Goal: Task Accomplishment & Management: Use online tool/utility

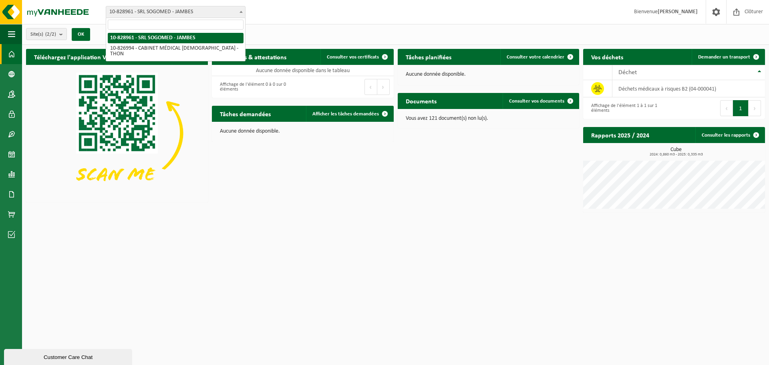
click at [179, 13] on span "10-828961 - SRL SOGOMED - JAMBES" at bounding box center [175, 11] width 139 height 11
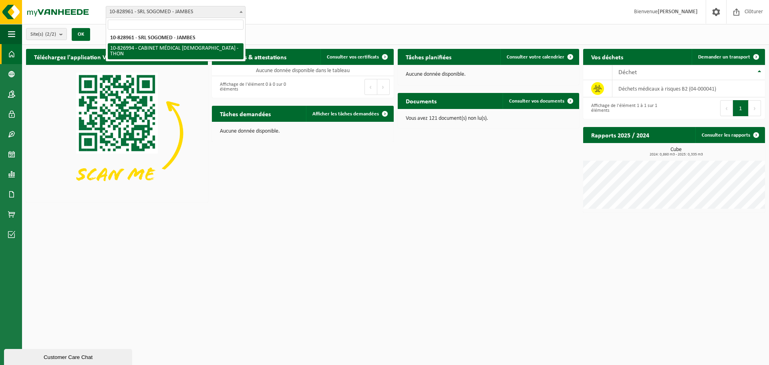
select select "87887"
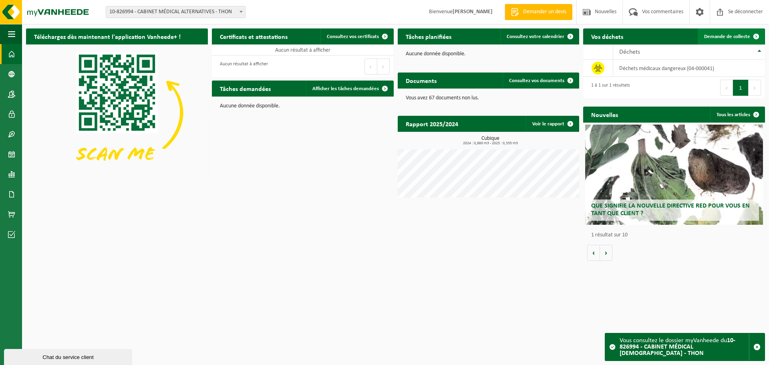
click at [714, 39] on font "Demande de collecte" at bounding box center [727, 36] width 46 height 5
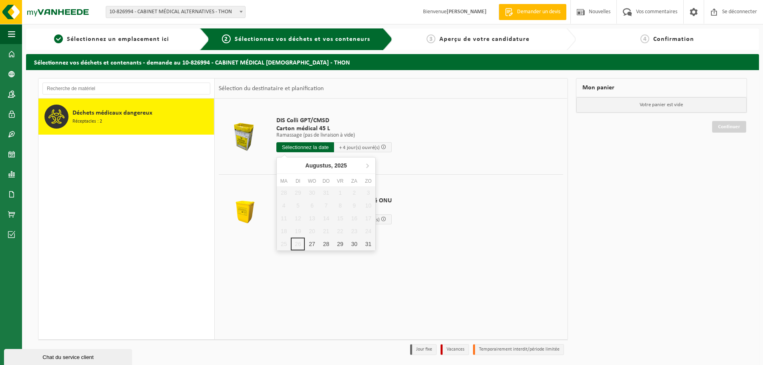
click at [323, 146] on input "text" at bounding box center [306, 147] width 58 height 10
click at [373, 165] on icon at bounding box center [371, 165] width 13 height 13
click at [285, 168] on icon at bounding box center [284, 166] width 2 height 4
click at [338, 251] on div "29" at bounding box center [343, 252] width 15 height 13
type input "Van 2025-08-29"
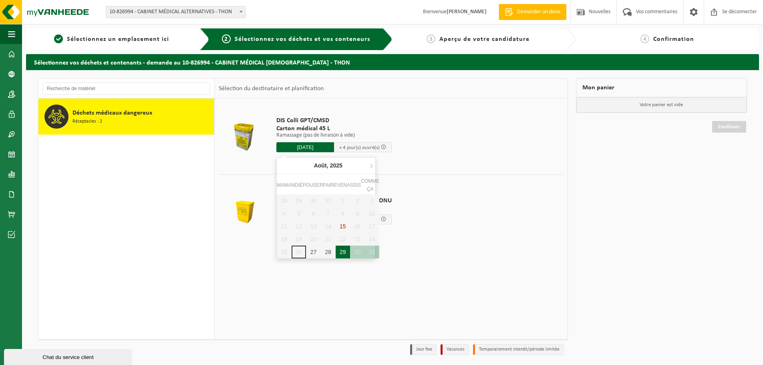
type input "2025-08-29"
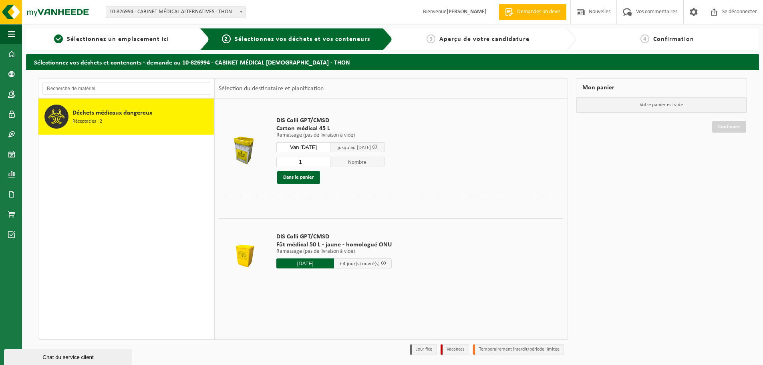
click at [323, 147] on input "Van 2025-08-29" at bounding box center [304, 147] width 54 height 10
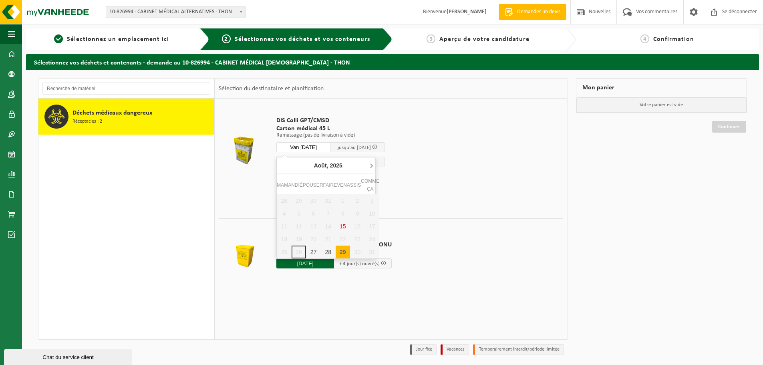
click at [373, 167] on icon at bounding box center [371, 165] width 13 height 13
click at [289, 200] on div "1" at bounding box center [284, 200] width 15 height 13
type input "Van 2025-09-01"
type input "2025-09-01"
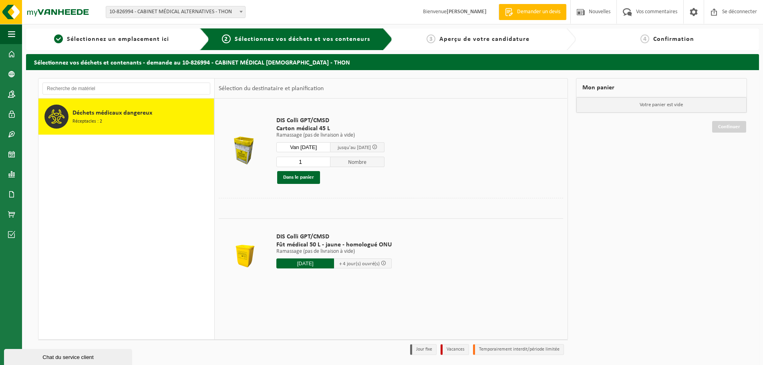
click at [429, 132] on td "DIS Colli GPT/CMSD Carton médical 45 L Ramassage (pas de livraison à vide) Rama…" at bounding box center [416, 150] width 293 height 95
click at [331, 159] on input "2" at bounding box center [304, 162] width 54 height 10
click at [331, 159] on input "3" at bounding box center [304, 162] width 54 height 10
type input "4"
click at [331, 159] on input "4" at bounding box center [304, 162] width 54 height 10
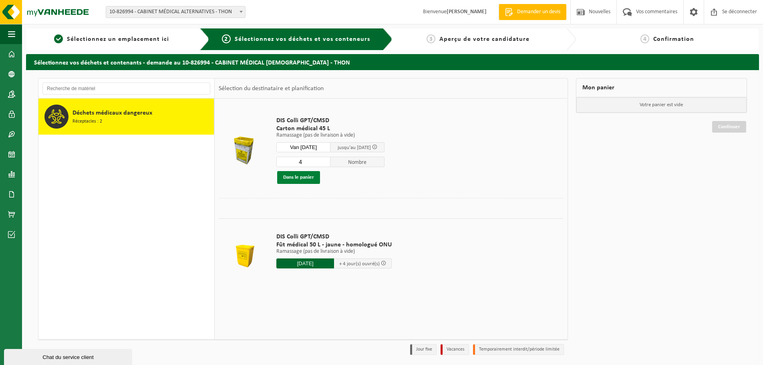
click at [302, 178] on font "Dans le panier" at bounding box center [298, 177] width 31 height 5
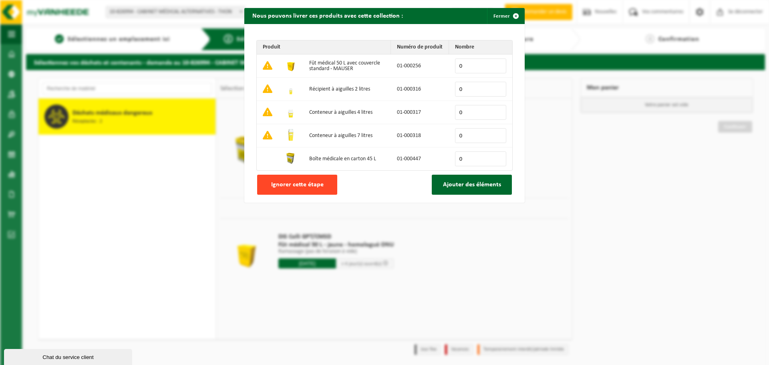
click at [318, 187] on font "Ignorer cette étape" at bounding box center [297, 185] width 52 height 6
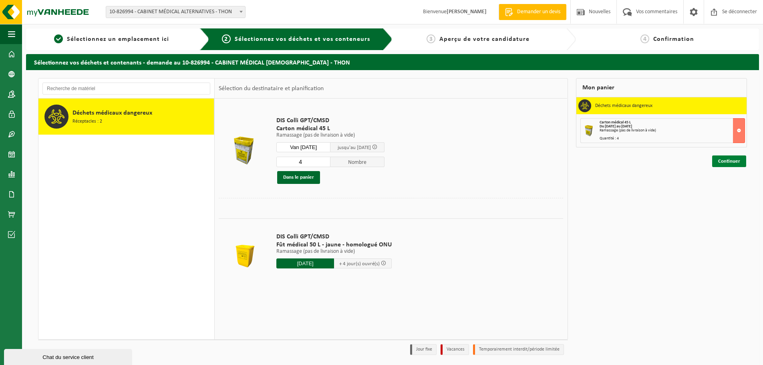
click at [724, 160] on font "Continuer" at bounding box center [730, 161] width 22 height 5
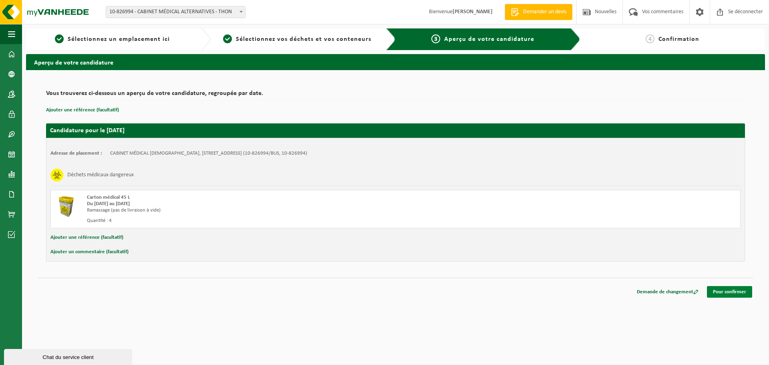
click at [721, 294] on font "Pour confirmer" at bounding box center [729, 291] width 33 height 5
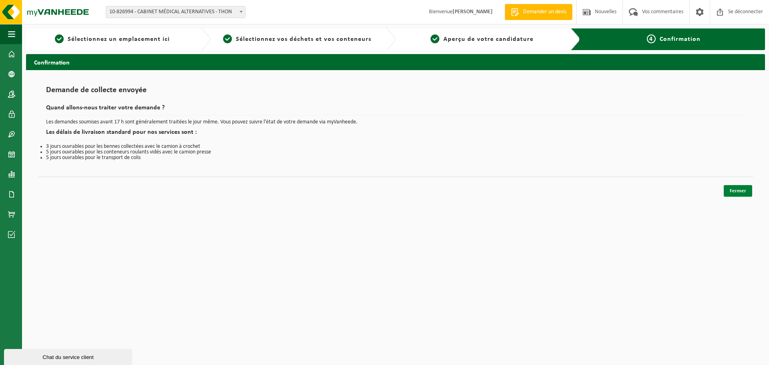
click at [742, 196] on link "Fermer" at bounding box center [738, 191] width 28 height 12
